Goal: Book appointment/travel/reservation

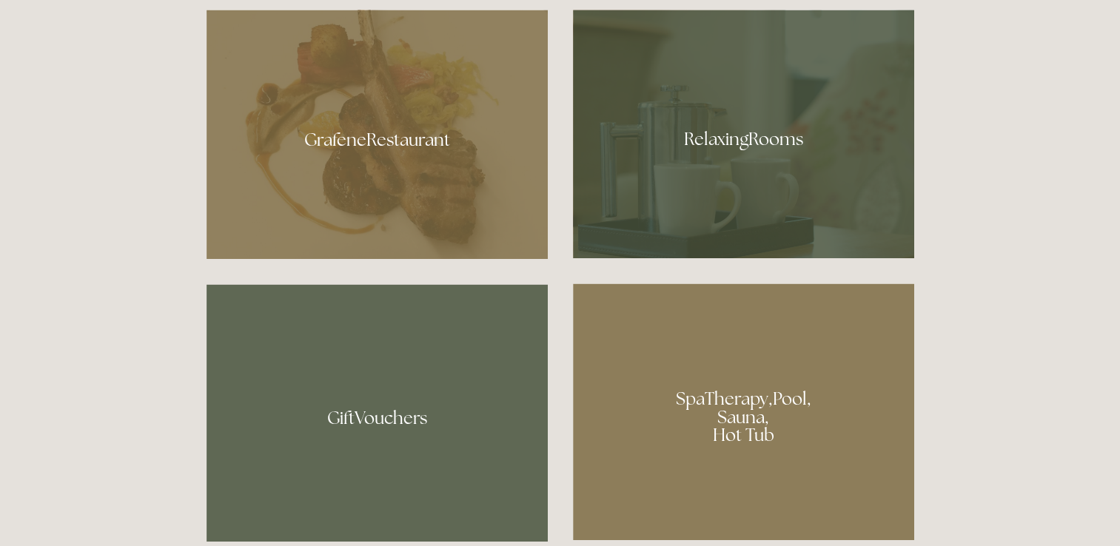
scroll to position [962, 0]
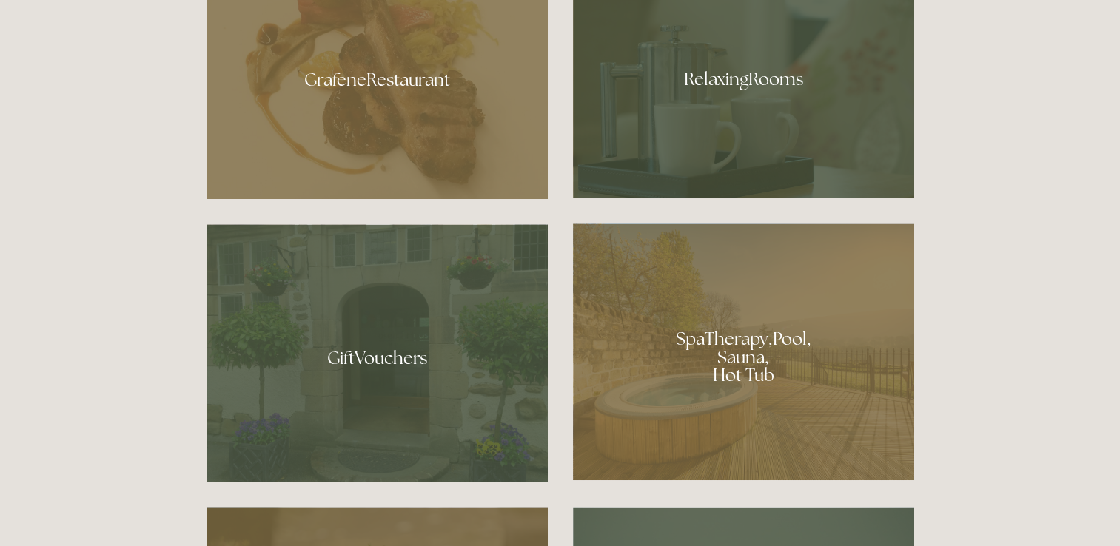
click at [697, 345] on div at bounding box center [743, 352] width 341 height 257
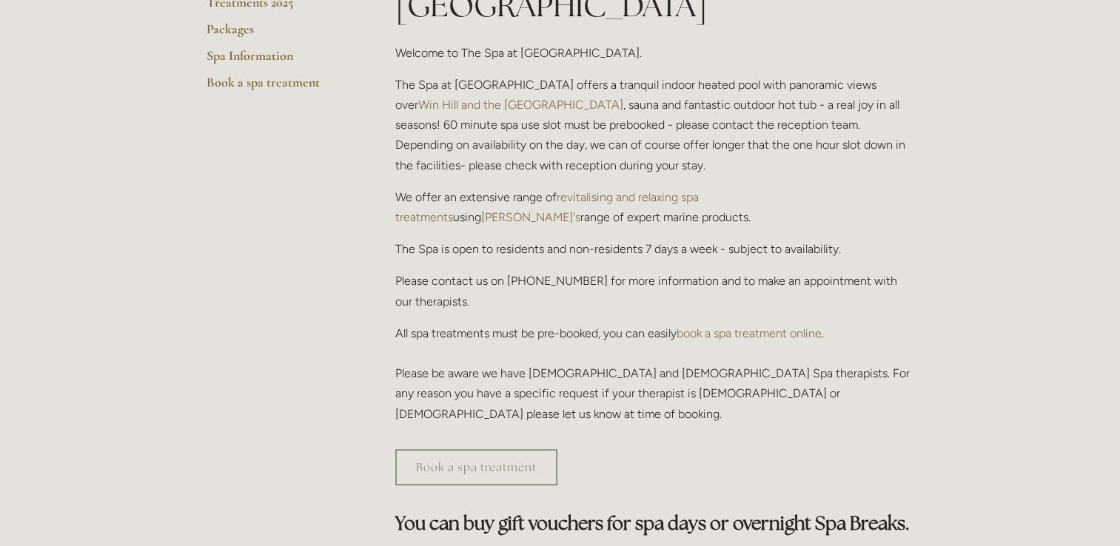
scroll to position [444, 0]
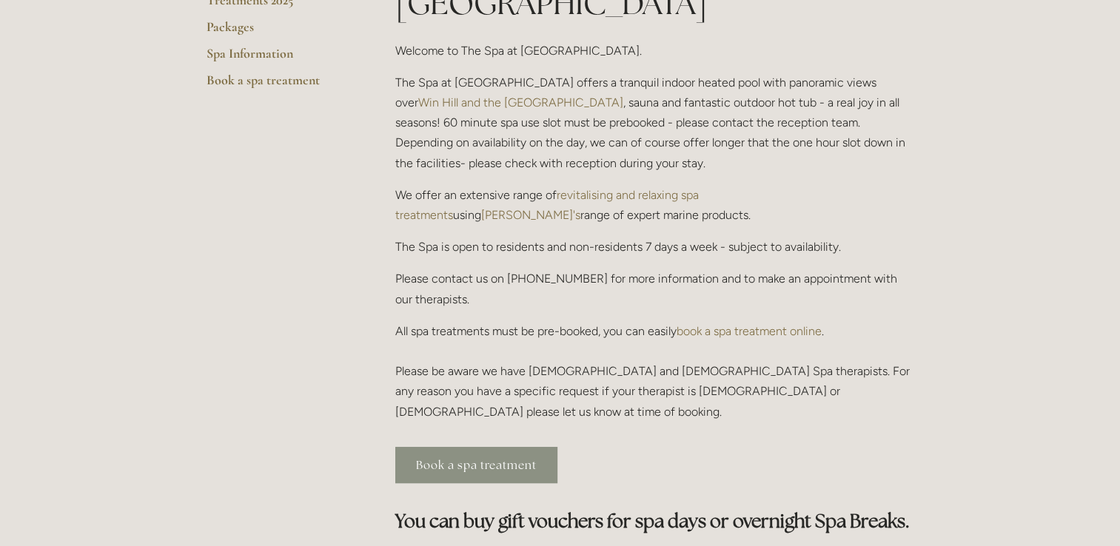
click at [540, 447] on link "Book a spa treatment" at bounding box center [476, 465] width 162 height 36
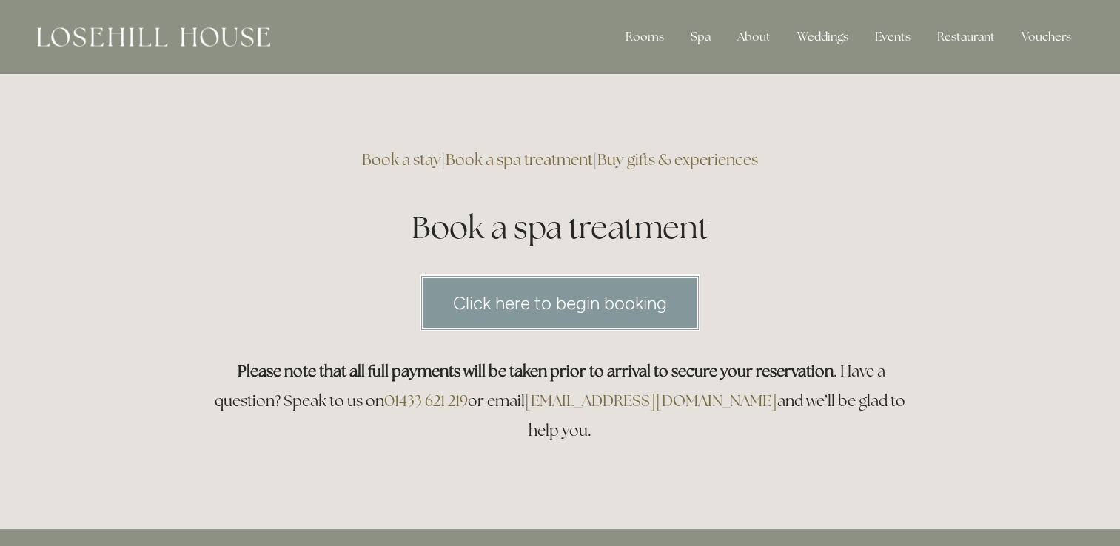
click at [645, 291] on link "Click here to begin booking" at bounding box center [560, 303] width 281 height 57
